Goal: Information Seeking & Learning: Learn about a topic

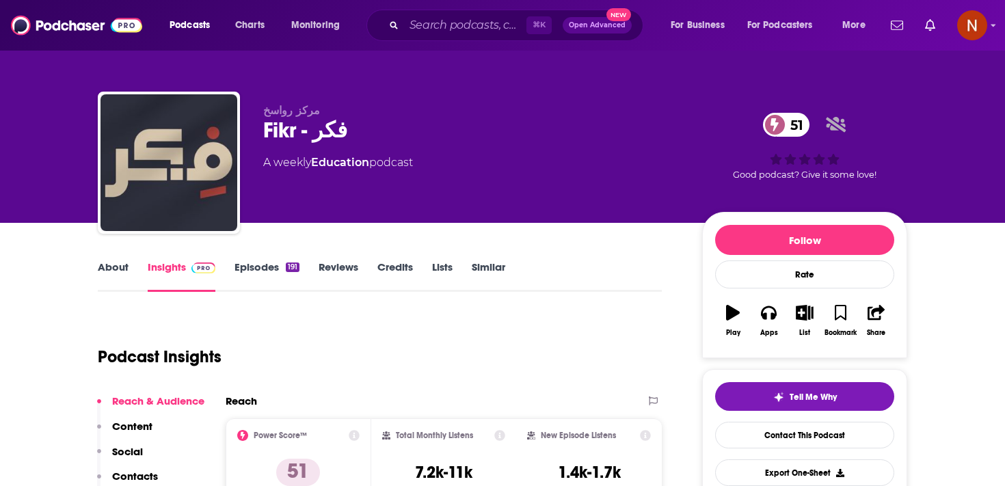
click at [295, 130] on div "Fikr - فكر 51" at bounding box center [471, 130] width 417 height 27
click at [295, 136] on div "Fikr - فكر 51" at bounding box center [471, 130] width 417 height 27
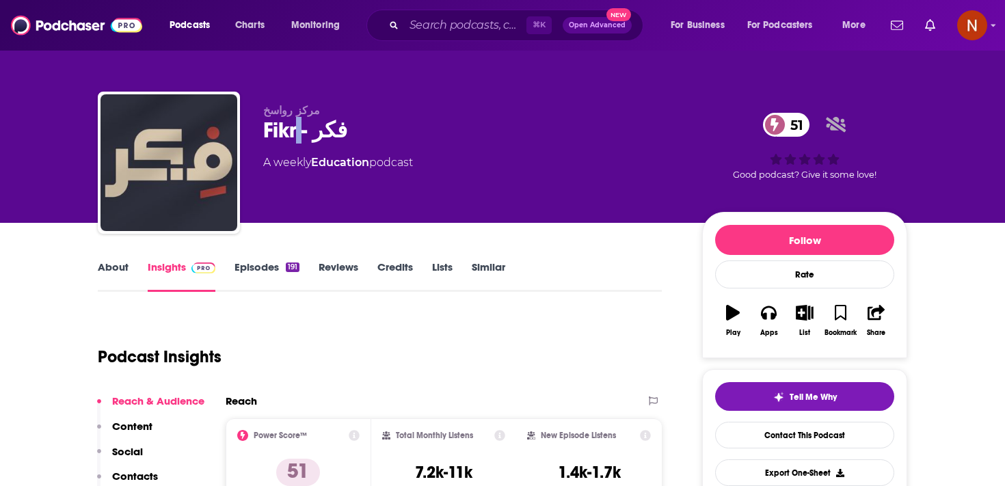
click at [295, 135] on div "Fikr - فكر 51" at bounding box center [471, 130] width 417 height 27
click at [185, 21] on span "Podcasts" at bounding box center [190, 25] width 40 height 19
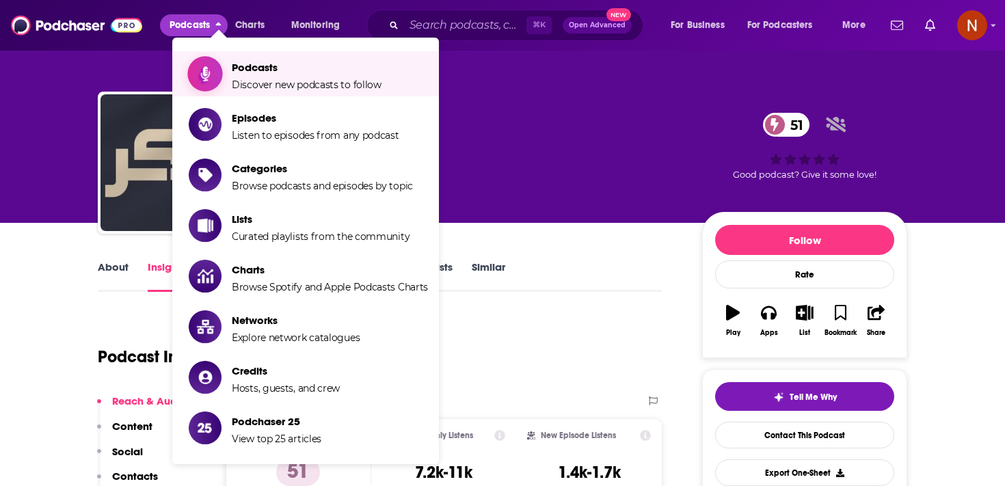
click at [220, 64] on span "Show item sub-menu" at bounding box center [205, 73] width 105 height 105
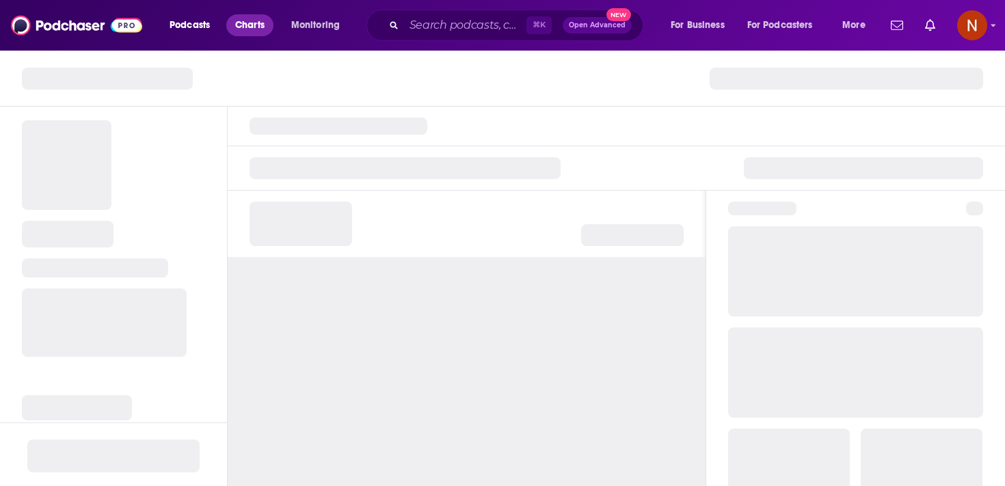
click at [244, 27] on span "Charts" at bounding box center [249, 25] width 29 height 19
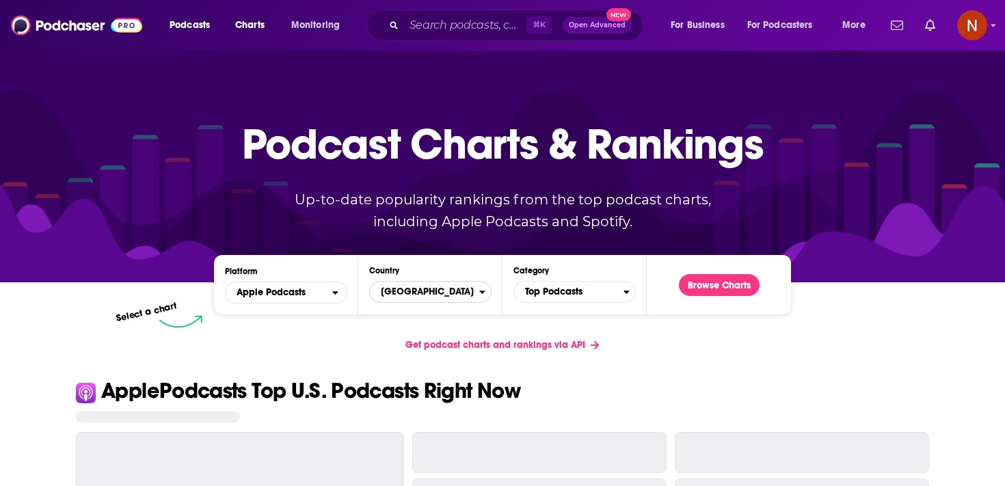
click at [413, 293] on span "United States" at bounding box center [424, 291] width 109 height 23
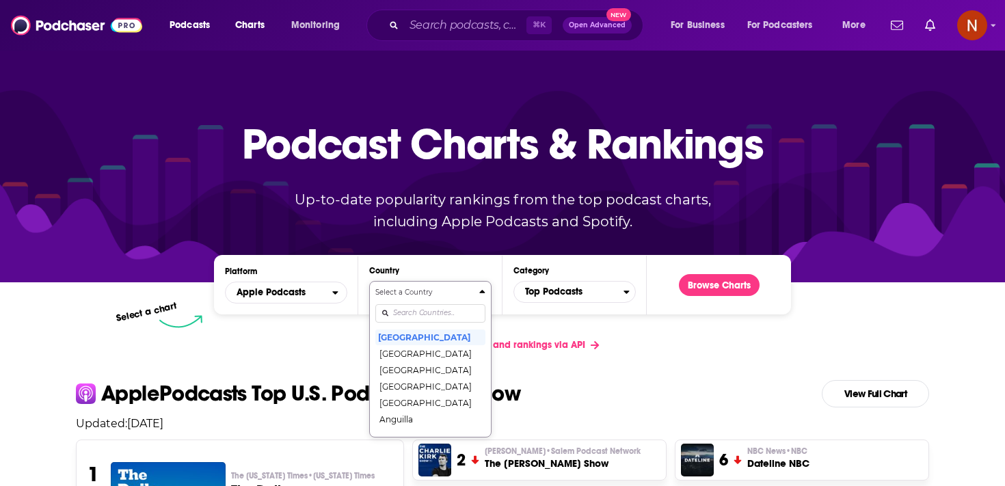
click at [414, 308] on input "Countries" at bounding box center [430, 313] width 110 height 18
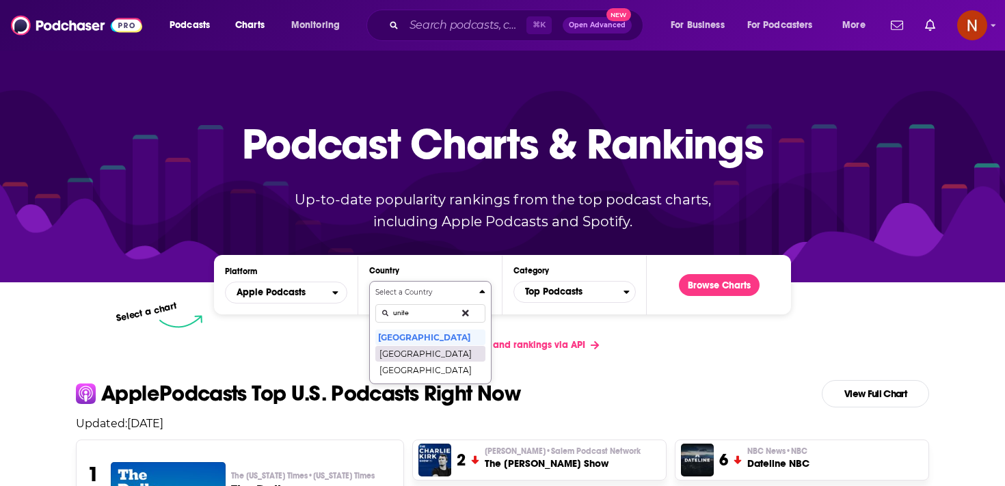
type input "unite"
click at [404, 353] on button "United Arab Emirates" at bounding box center [430, 353] width 110 height 16
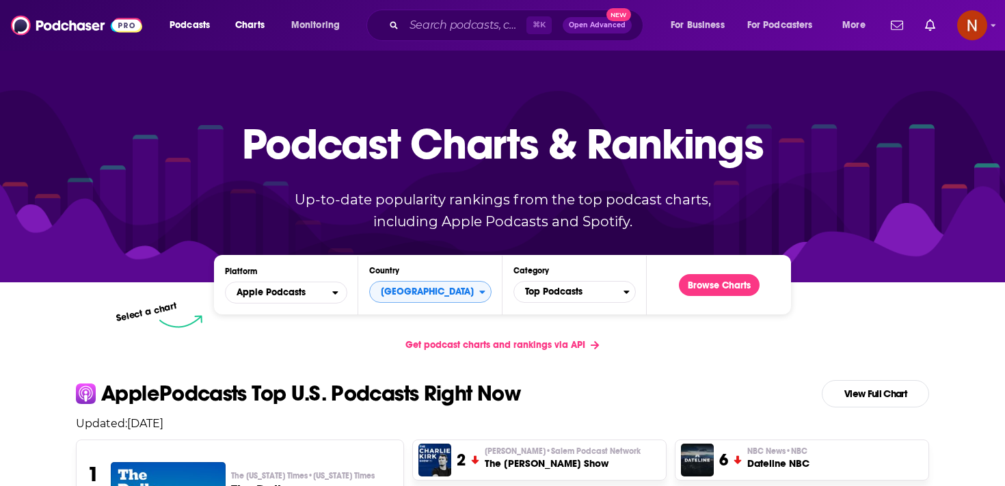
click at [568, 278] on div "Category Top Podcasts" at bounding box center [575, 285] width 122 height 38
click at [568, 288] on span "Top Podcasts" at bounding box center [568, 291] width 109 height 23
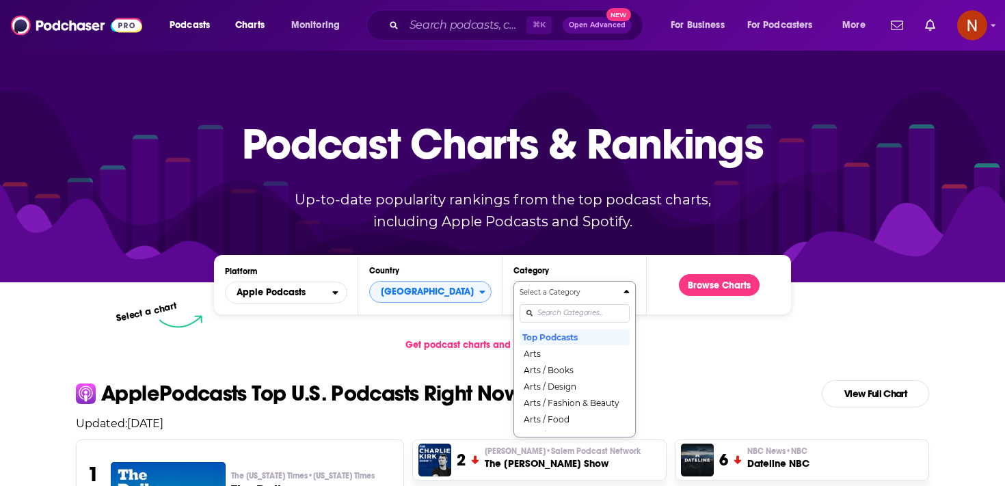
click at [561, 313] on div "Select a Category Top Podcasts Arts Arts / Books Arts / Design Arts / Fashion &…" at bounding box center [575, 359] width 110 height 144
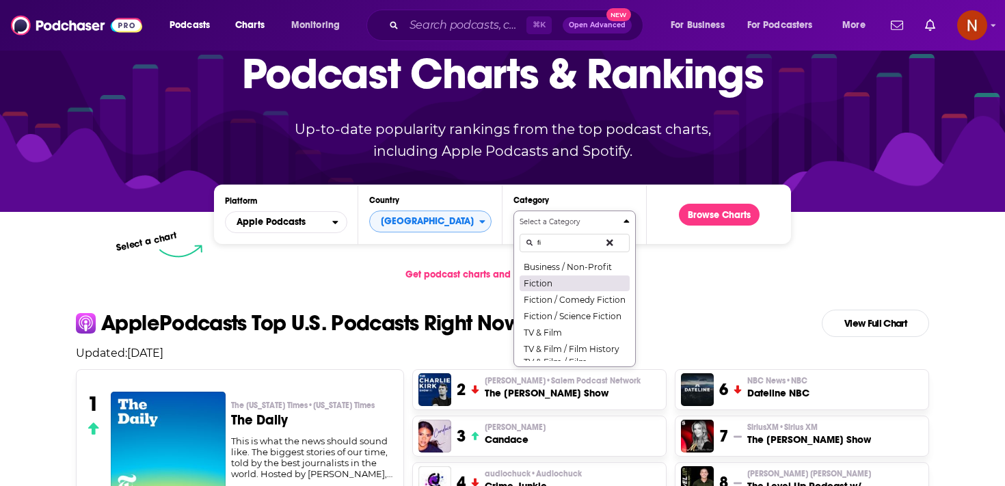
type input "f"
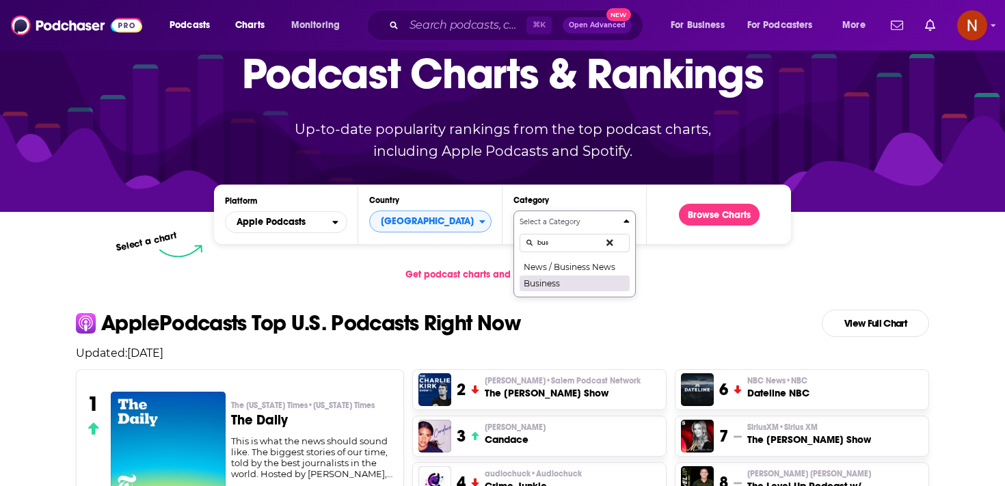
type input "bus"
click at [571, 289] on button "Business" at bounding box center [575, 283] width 110 height 16
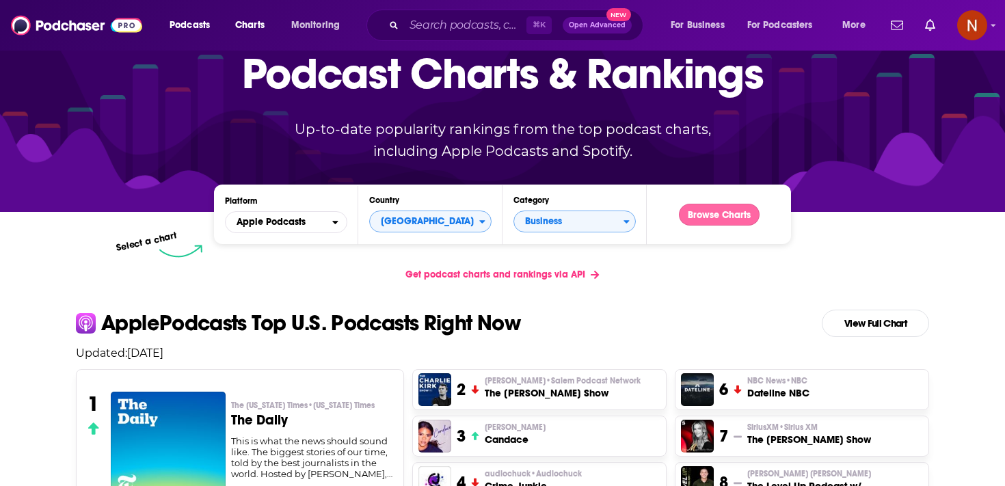
click at [713, 215] on button "Browse Charts" at bounding box center [719, 215] width 81 height 22
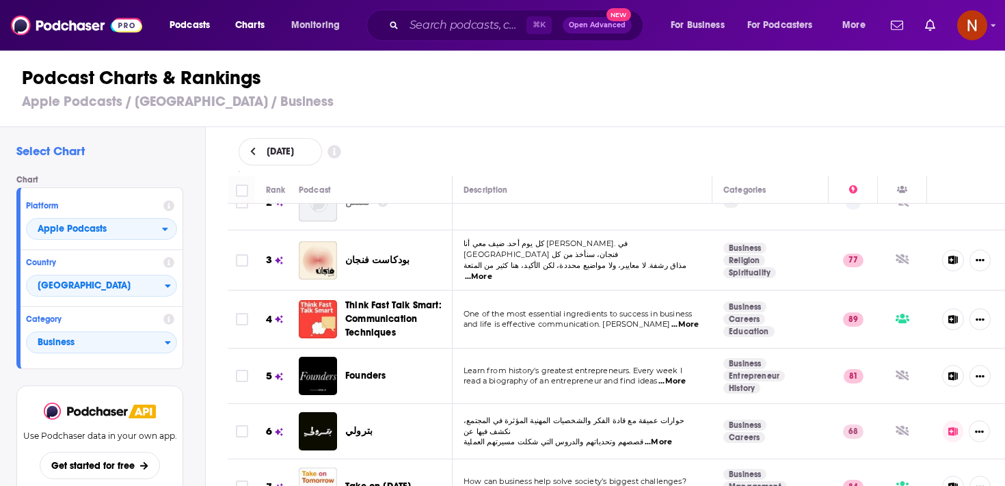
scroll to position [85, 0]
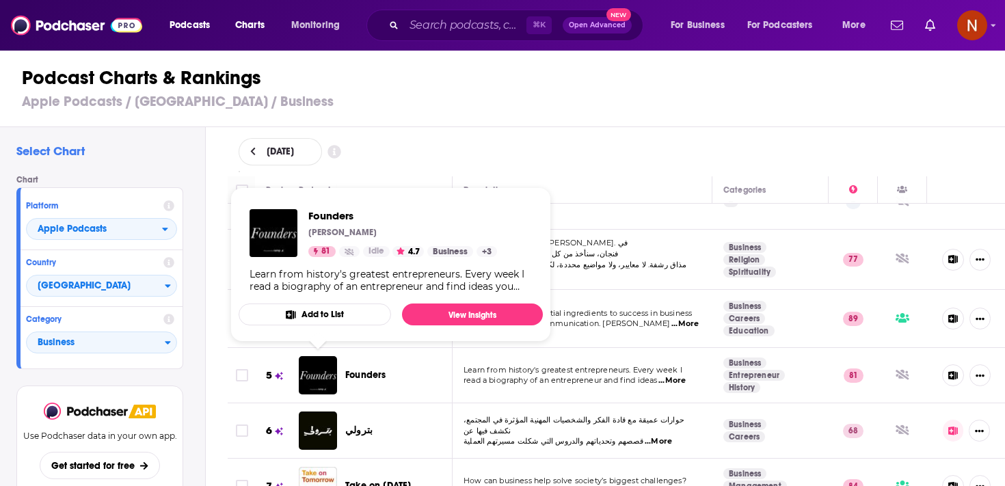
click at [570, 79] on h1 "Podcast Charts & Rankings" at bounding box center [508, 78] width 973 height 25
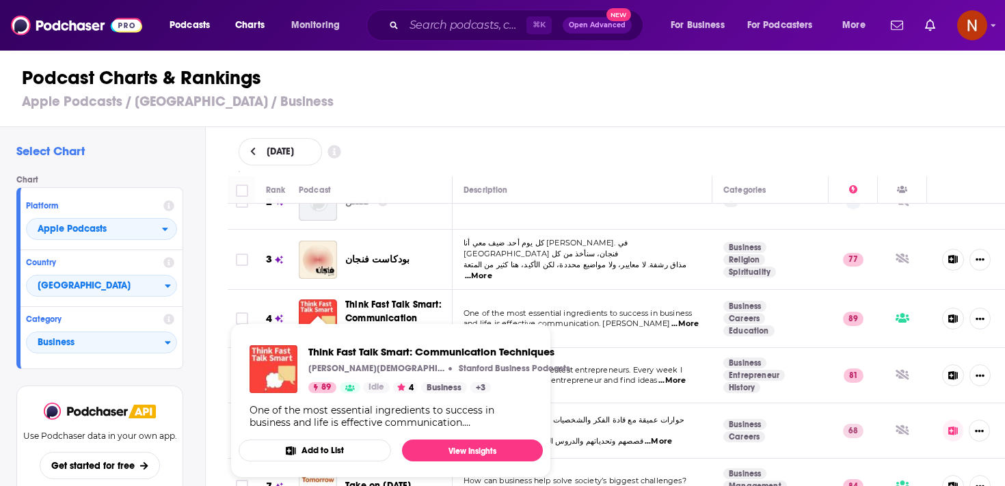
click at [444, 122] on div "Podcast Charts & Rankings Apple Podcasts / United Arab Emirates / Business" at bounding box center [508, 88] width 1017 height 78
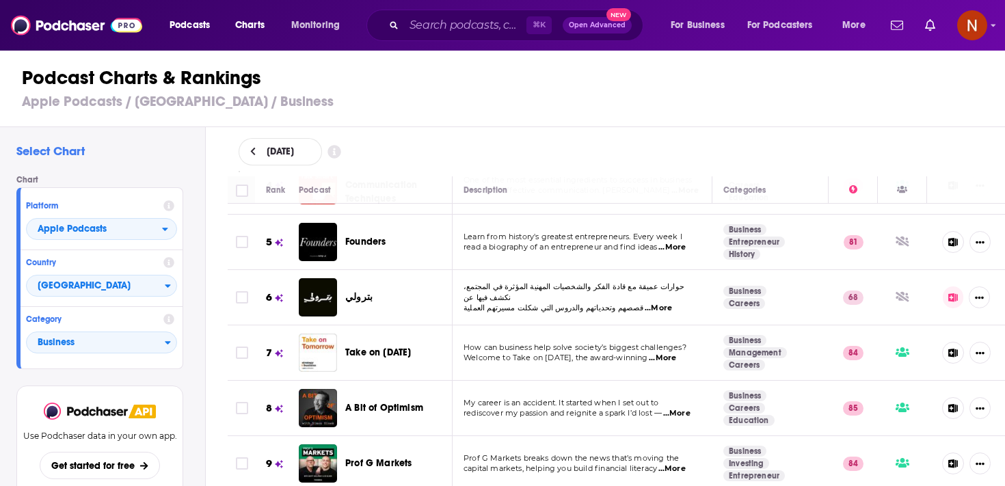
scroll to position [266, 0]
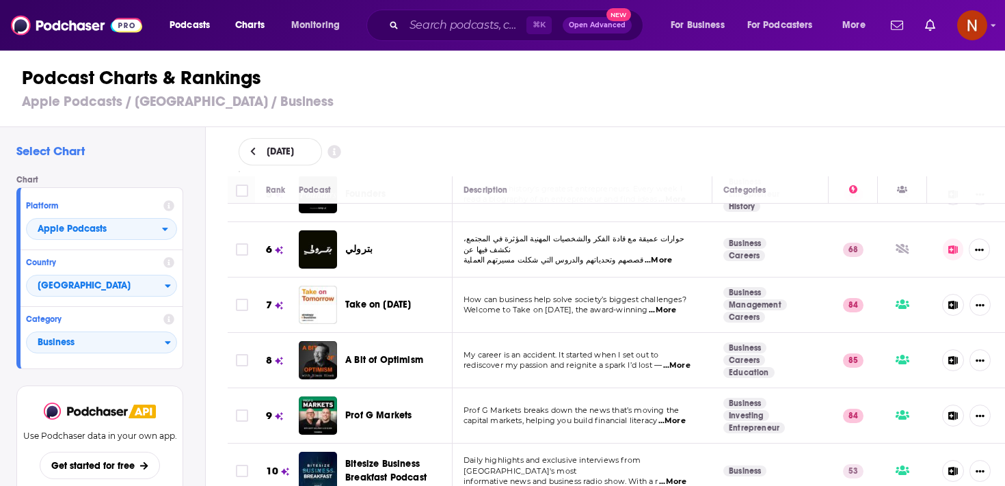
click at [485, 95] on h3 "Apple Podcasts / United Arab Emirates / Business" at bounding box center [508, 101] width 973 height 17
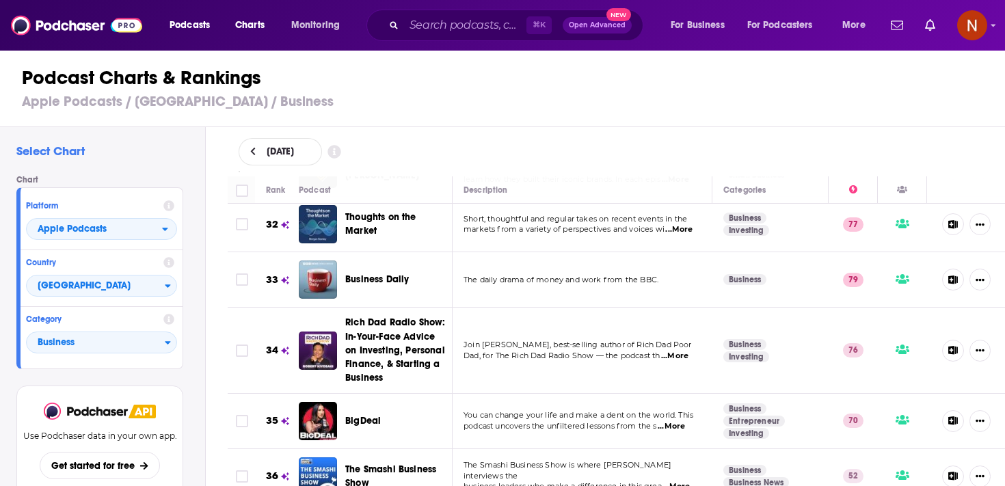
scroll to position [1722, 0]
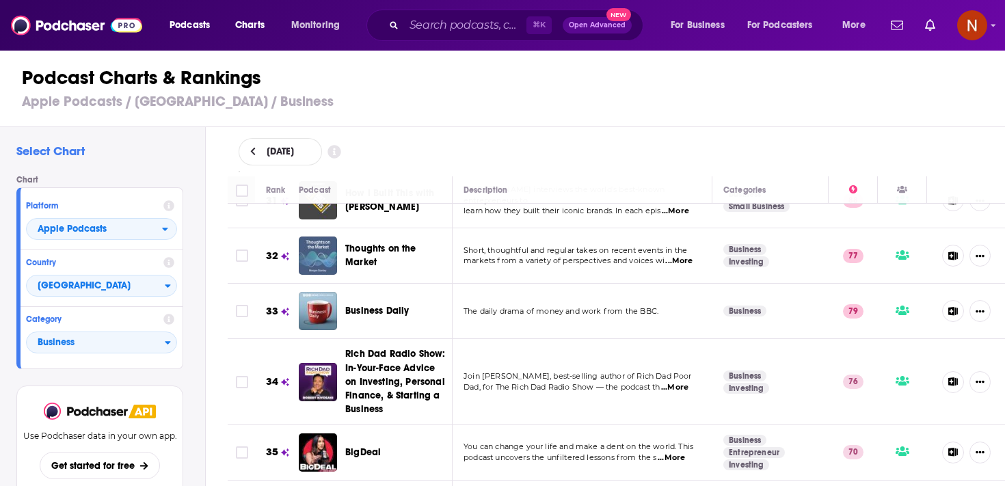
click at [311, 241] on img "Thoughts on the Market" at bounding box center [318, 256] width 38 height 38
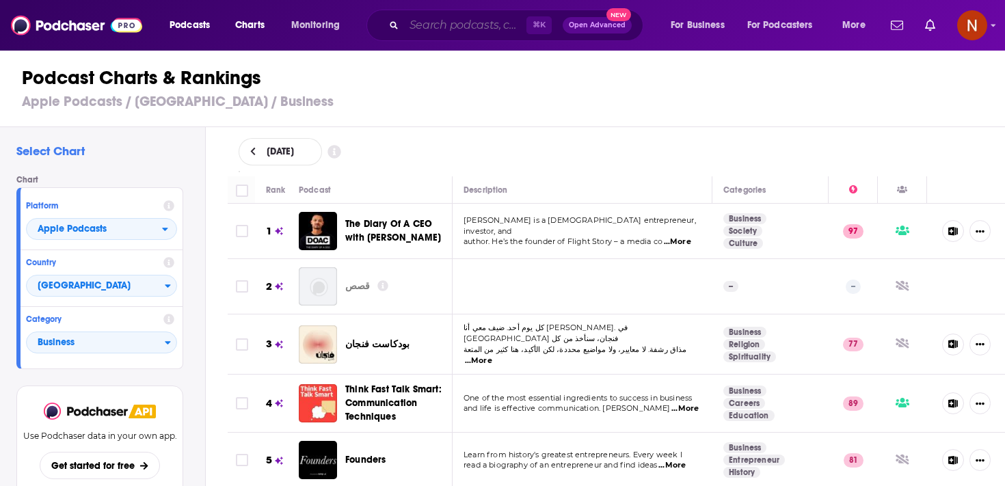
click at [443, 27] on input "Search podcasts, credits, & more..." at bounding box center [465, 25] width 122 height 22
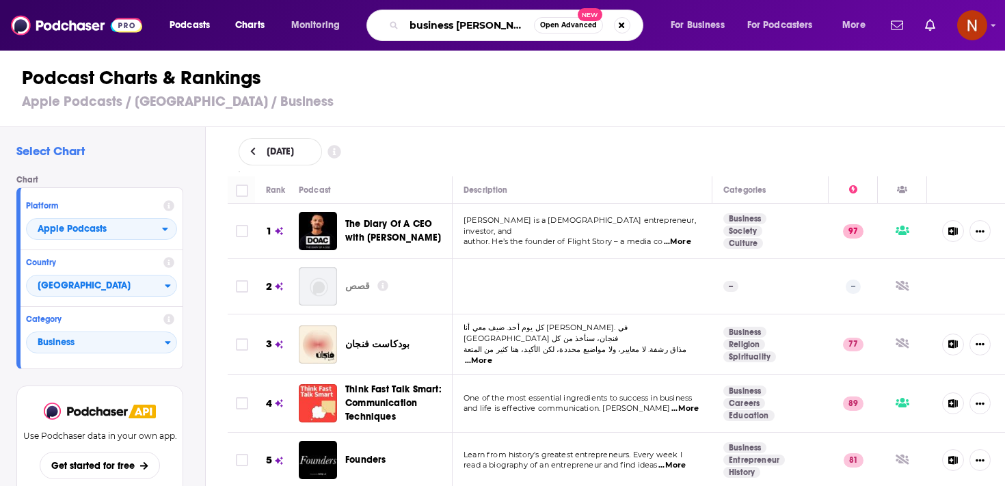
type input "business owenr"
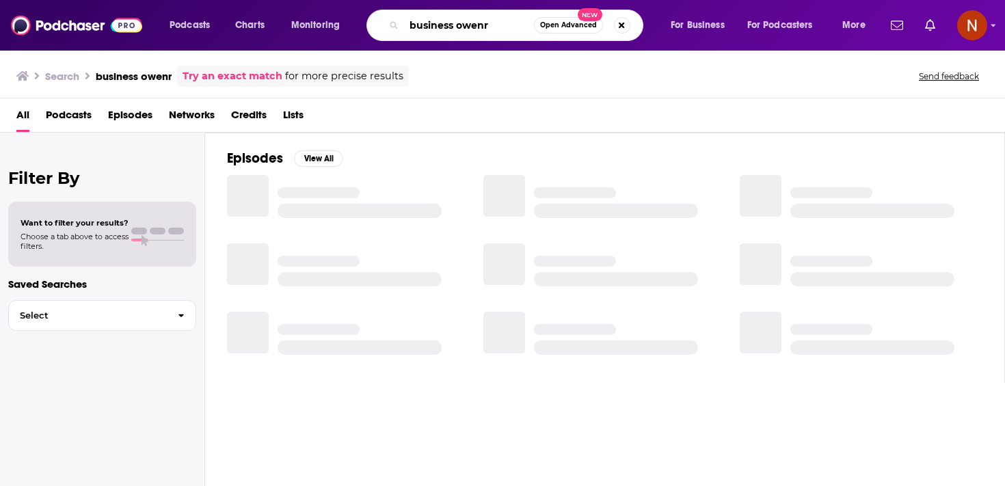
drag, startPoint x: 473, startPoint y: 23, endPoint x: 516, endPoint y: 21, distance: 43.2
click at [517, 21] on input "business owenr" at bounding box center [469, 25] width 130 height 22
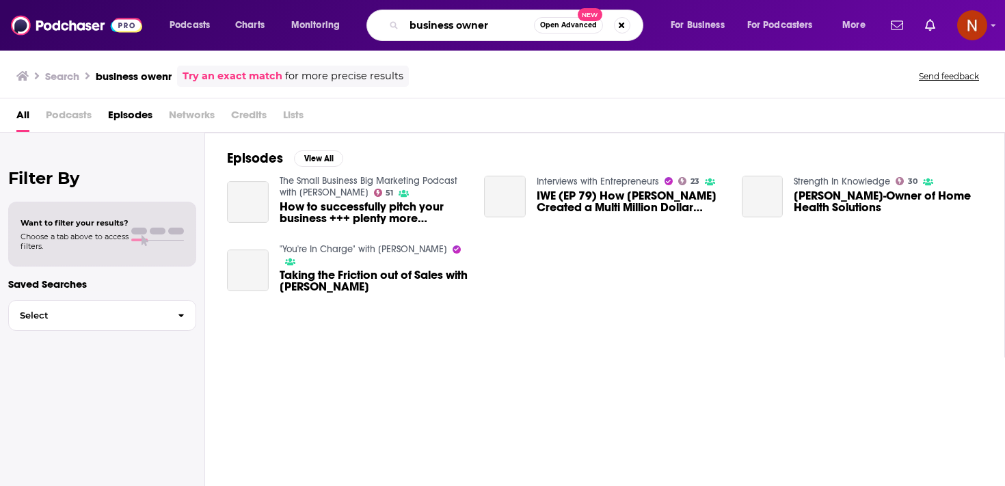
type input "business owner"
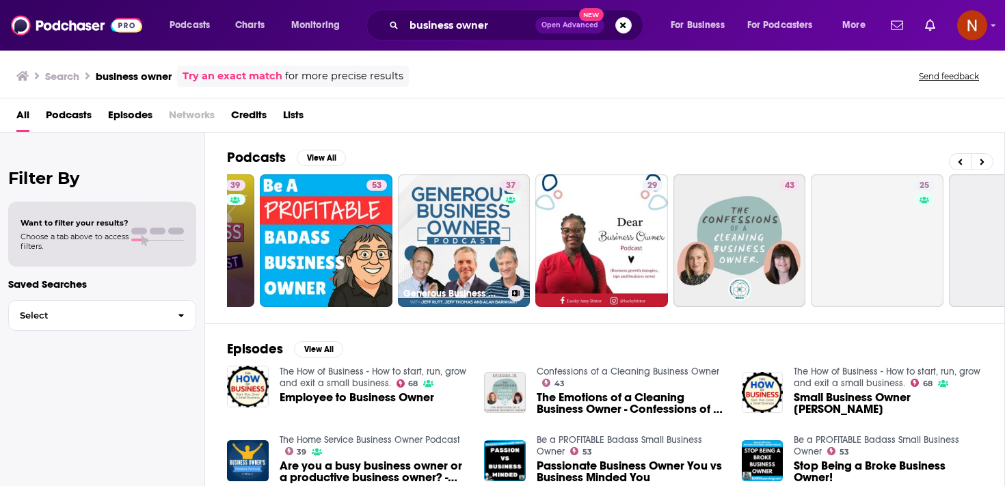
scroll to position [0, 278]
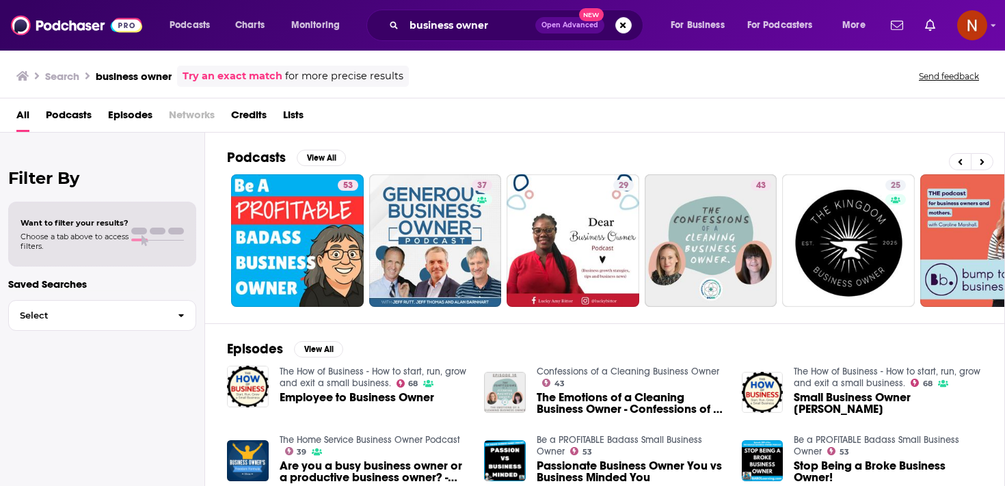
click at [460, 3] on div "Podcasts Charts Monitoring business owner Open Advanced New For Business For Po…" at bounding box center [502, 25] width 1005 height 51
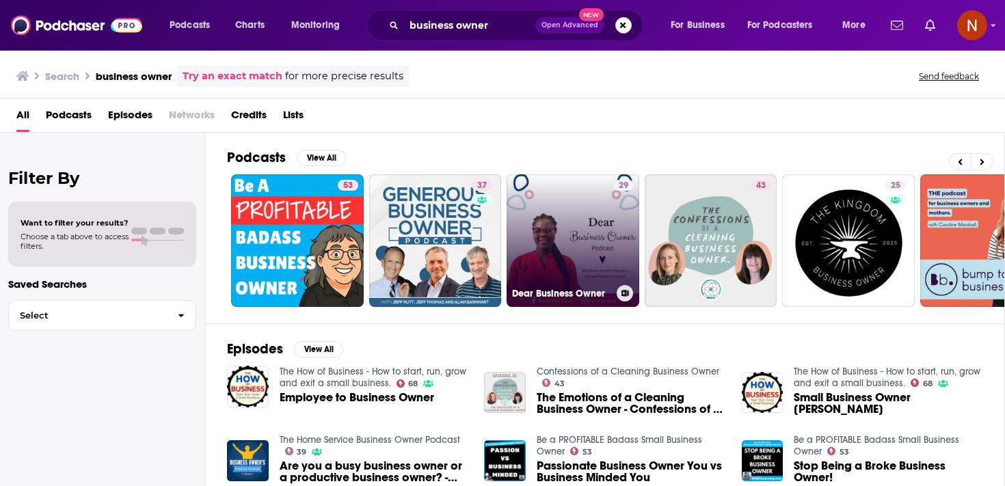
scroll to position [0, 478]
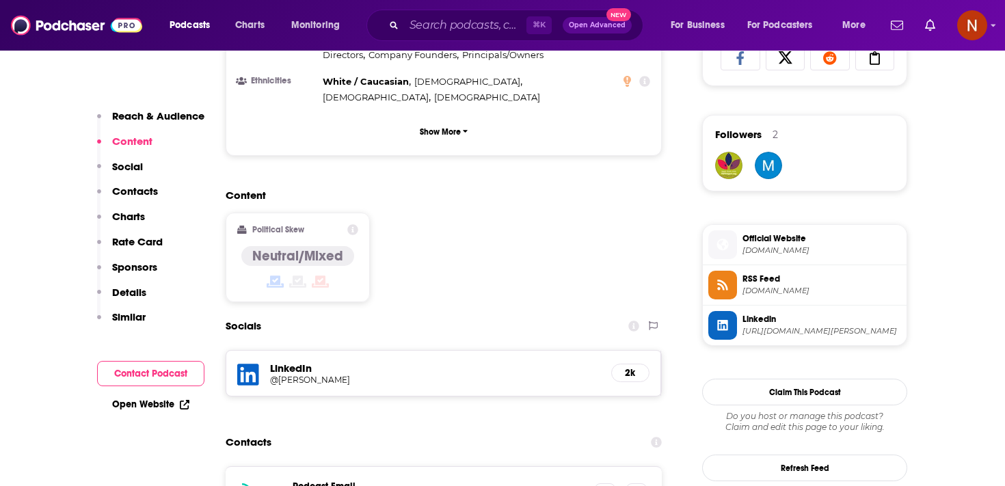
scroll to position [955, 0]
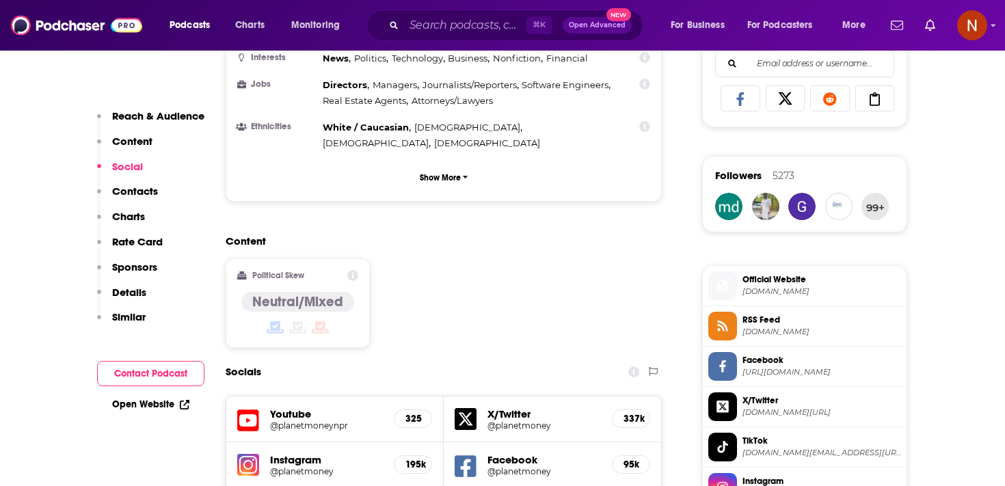
scroll to position [887, 0]
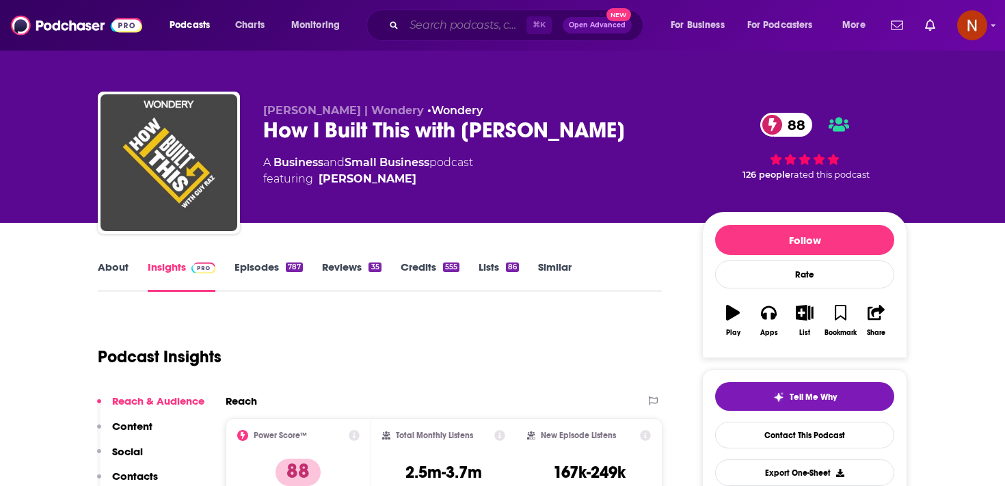
click at [436, 27] on input "Search podcasts, credits, & more..." at bounding box center [465, 25] width 122 height 22
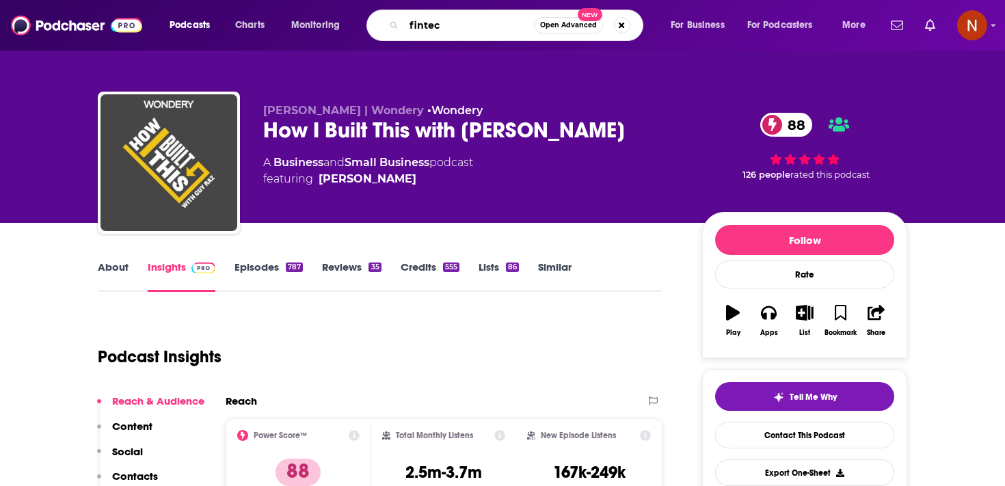
type input "fintech"
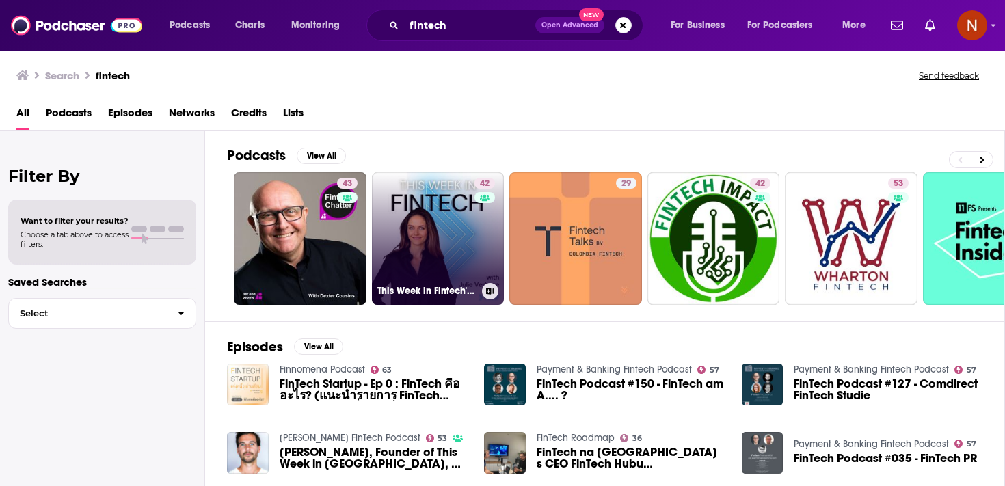
click at [458, 229] on link "42 This Week in Fintech's Podcast" at bounding box center [438, 238] width 133 height 133
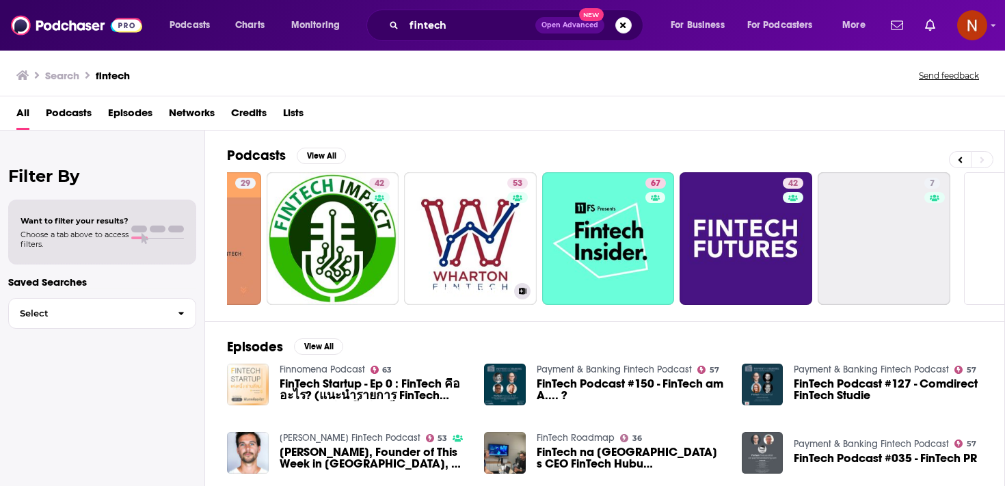
scroll to position [0, 478]
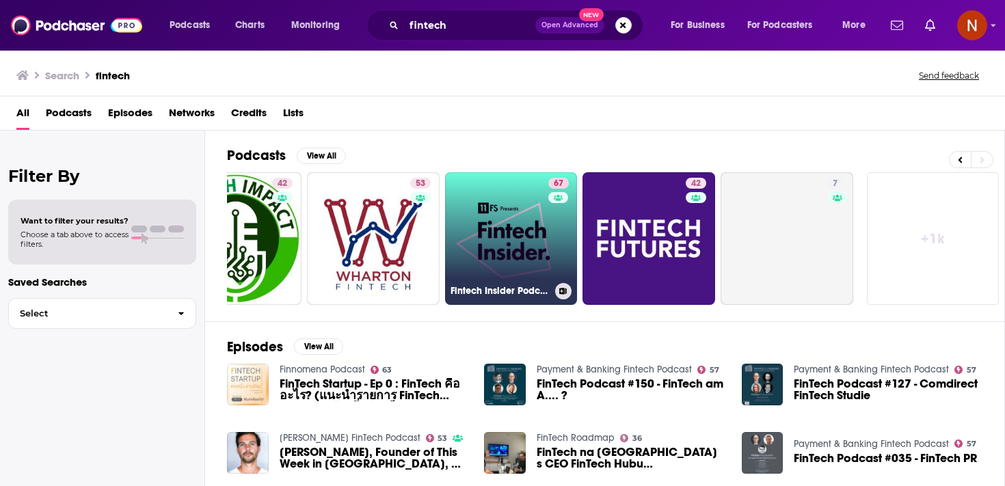
click at [536, 253] on link "67 Fintech Insider Podcast by 11:FS" at bounding box center [511, 238] width 133 height 133
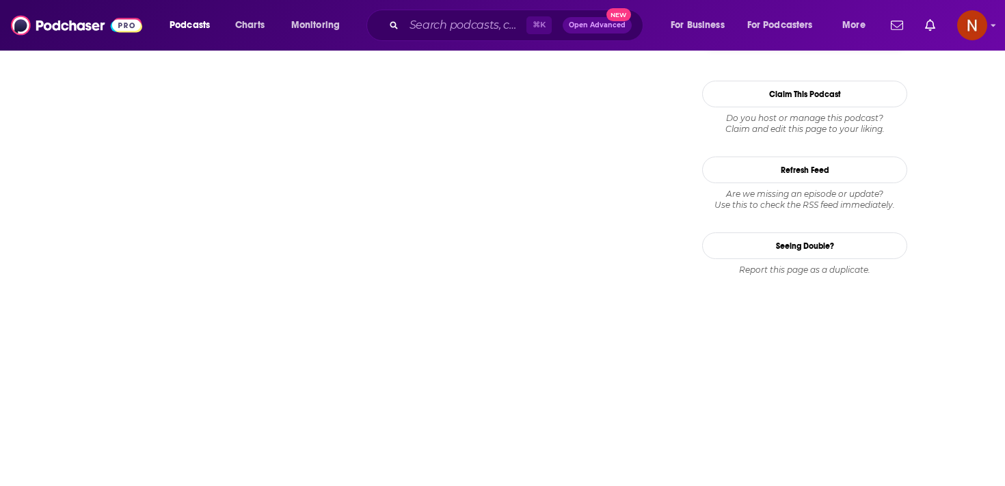
scroll to position [1331, 0]
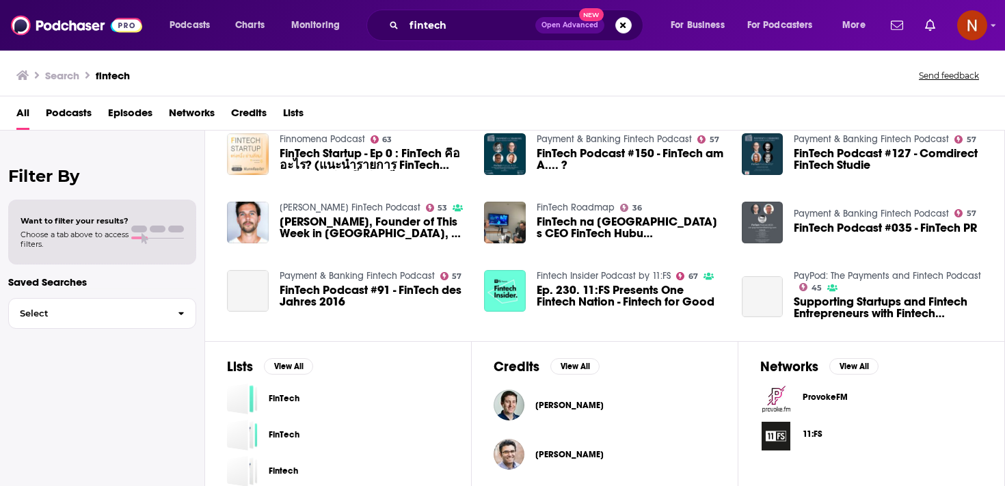
scroll to position [265, 0]
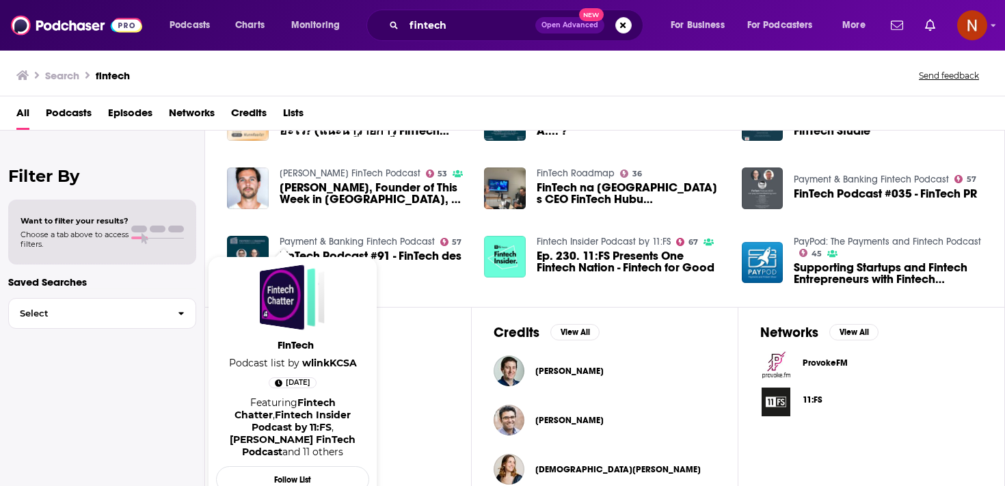
click at [480, 395] on div "Credits View All [PERSON_NAME] [PERSON_NAME] [PERSON_NAME]" at bounding box center [605, 408] width 267 height 202
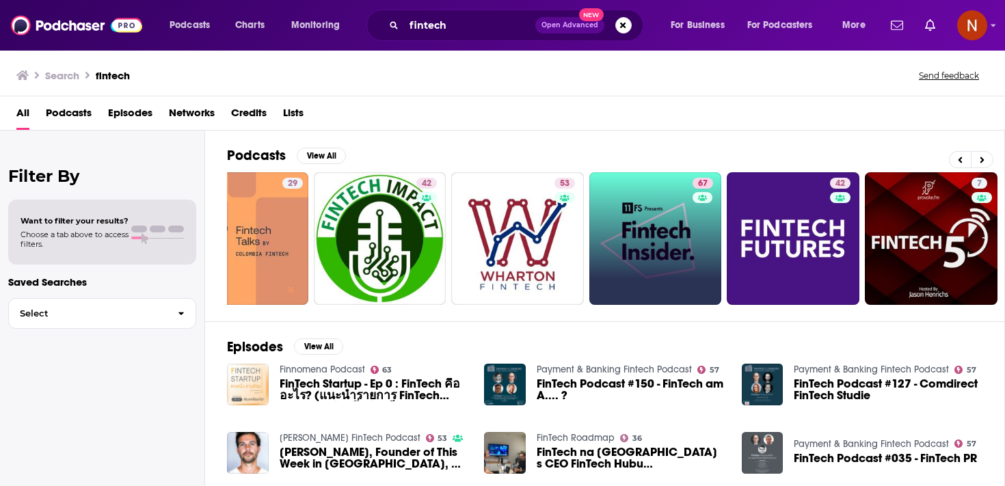
scroll to position [0, 478]
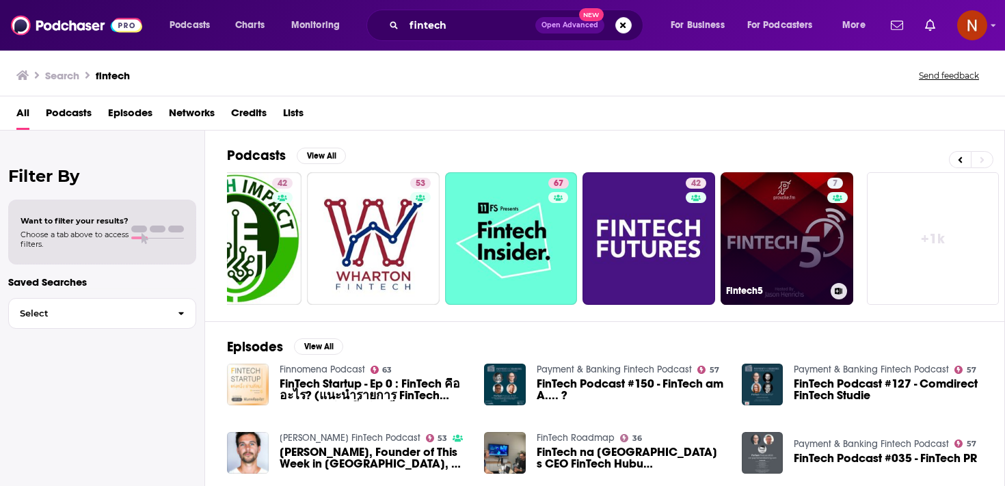
click at [770, 254] on link "7 Fintech5" at bounding box center [787, 238] width 133 height 133
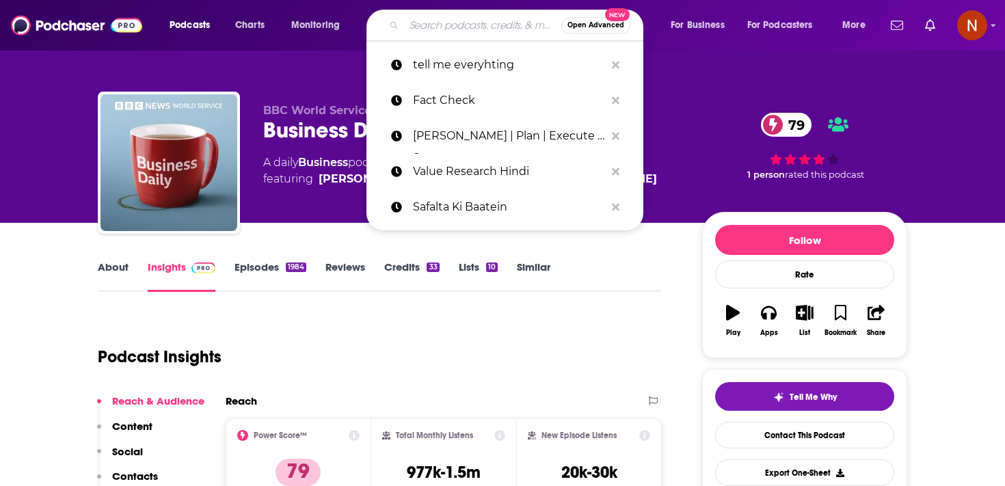
click at [446, 16] on input "Search podcasts, credits, & more..." at bounding box center [482, 25] width 157 height 22
paste input "Fintech Insider Podcast by 11FS"
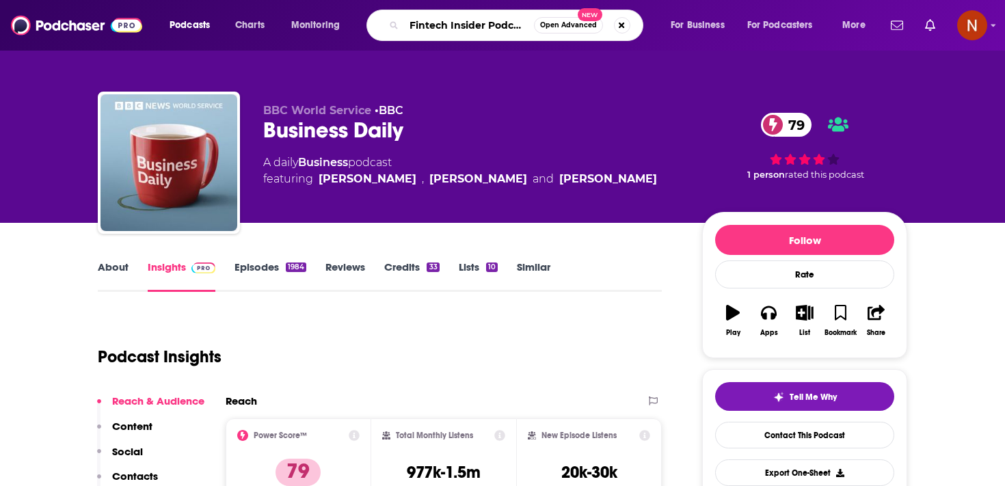
type input "Fintech Insider Podcast by 11FS"
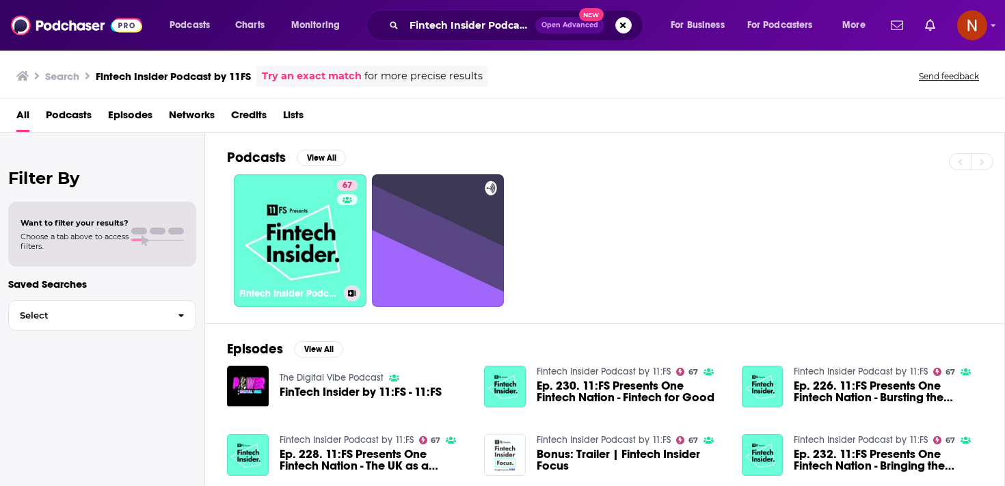
click at [321, 228] on link "67 Fintech Insider Podcast by 11:FS" at bounding box center [300, 240] width 133 height 133
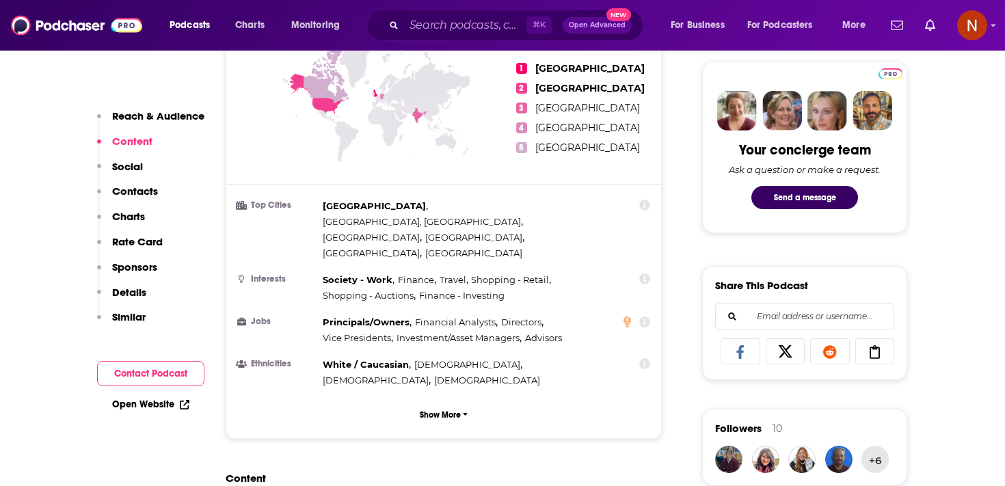
scroll to position [963, 0]
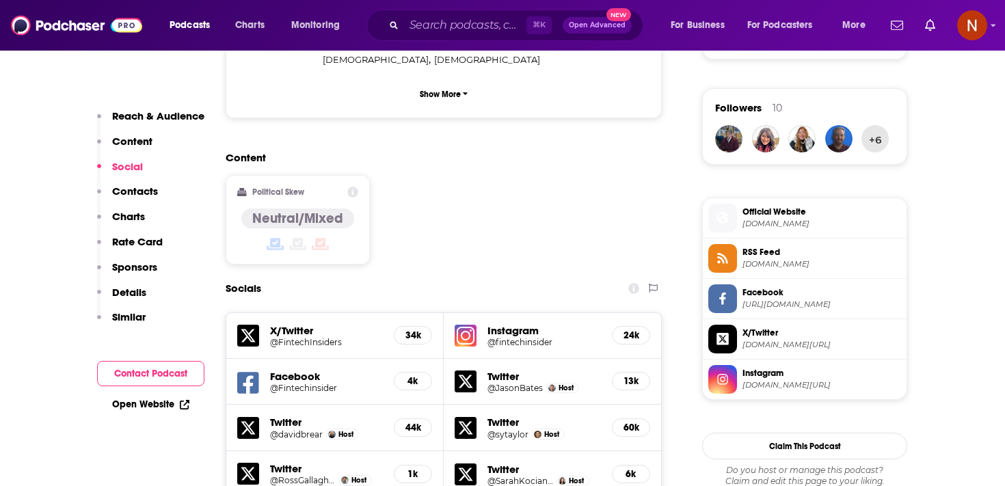
click at [768, 263] on span "[DOMAIN_NAME]" at bounding box center [822, 264] width 159 height 10
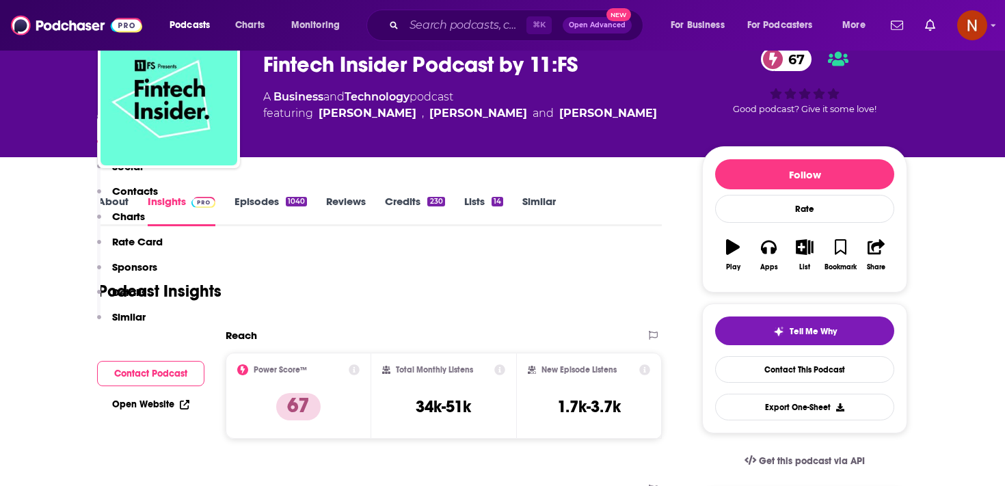
scroll to position [0, 0]
